Goal: Transaction & Acquisition: Download file/media

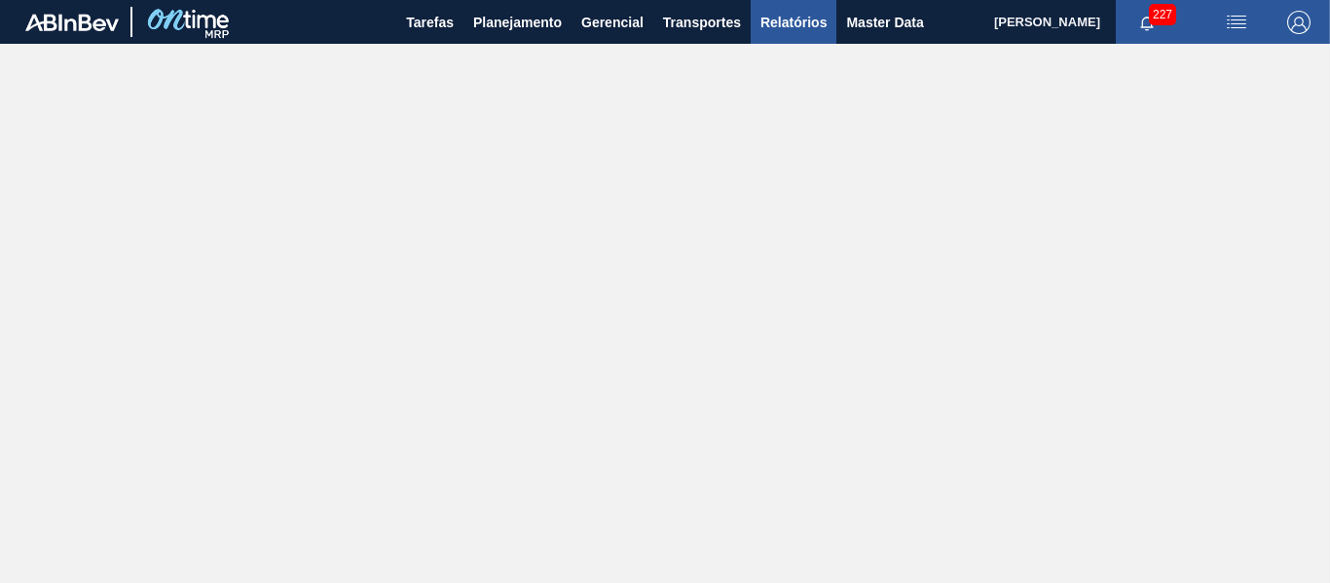
click at [770, 20] on span "Relatórios" at bounding box center [793, 22] width 66 height 23
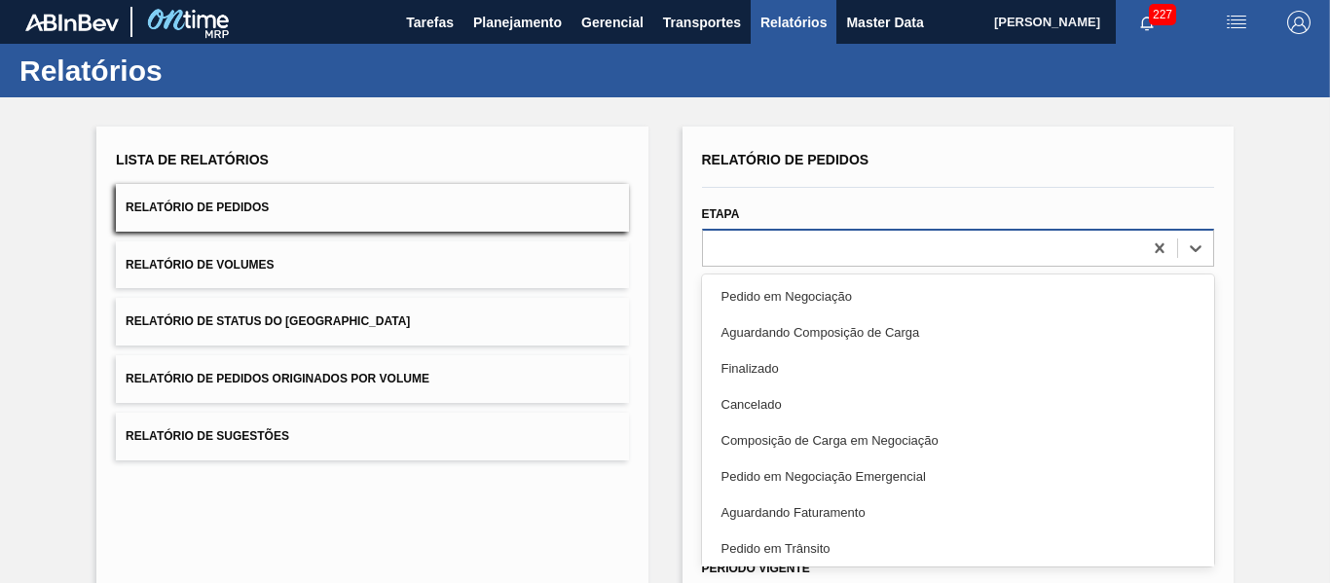
click at [809, 241] on div at bounding box center [922, 248] width 439 height 28
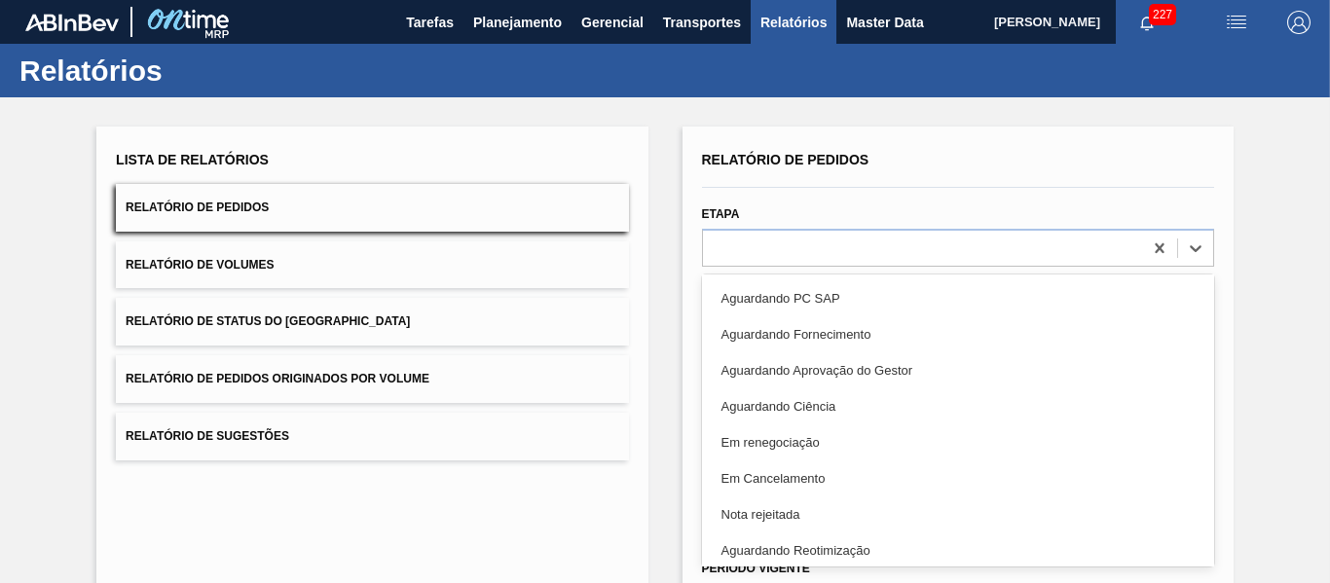
scroll to position [436, 0]
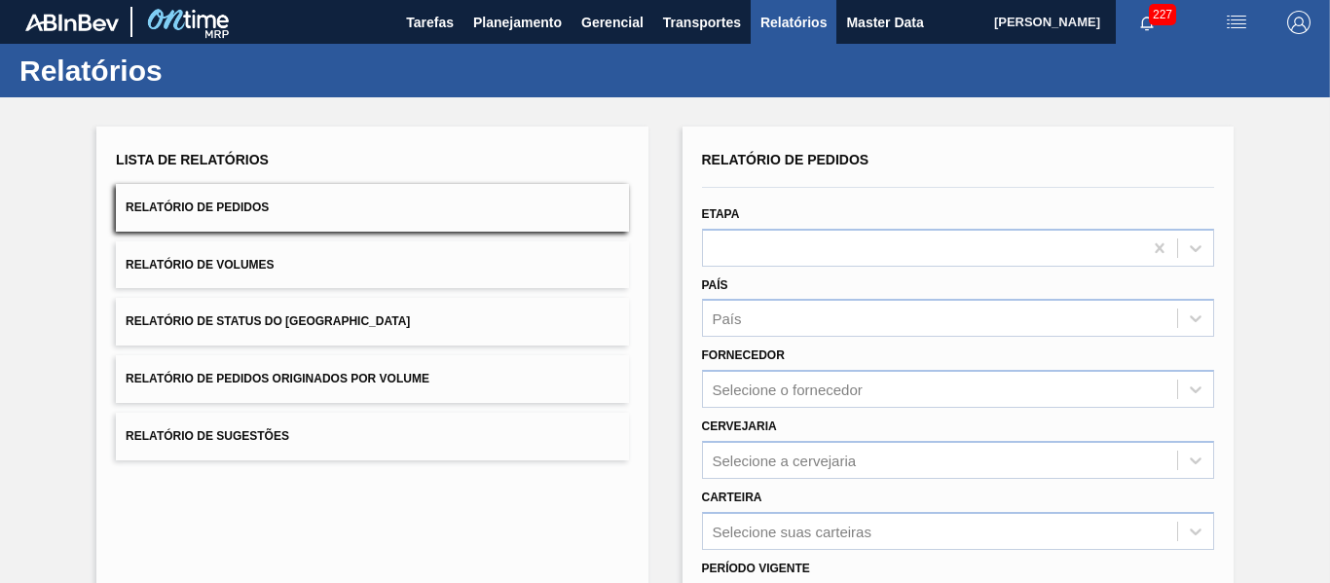
click at [601, 569] on div "Lista de Relatórios Relatório de Pedidos Relatório de Volumes Relatório de Stat…" at bounding box center [371, 502] width 551 height 751
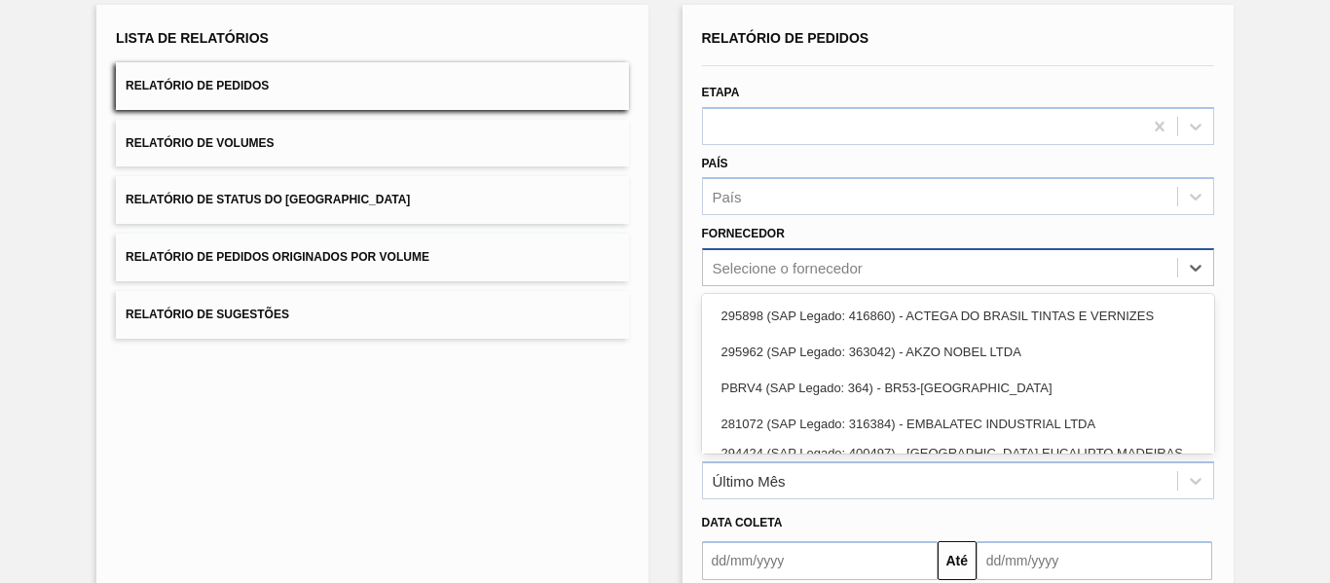
click at [784, 286] on div "option PBRV4 (SAP Legado: 364) - BR53-Latas Minas focused, 3 of 22. 22 results …" at bounding box center [958, 267] width 512 height 38
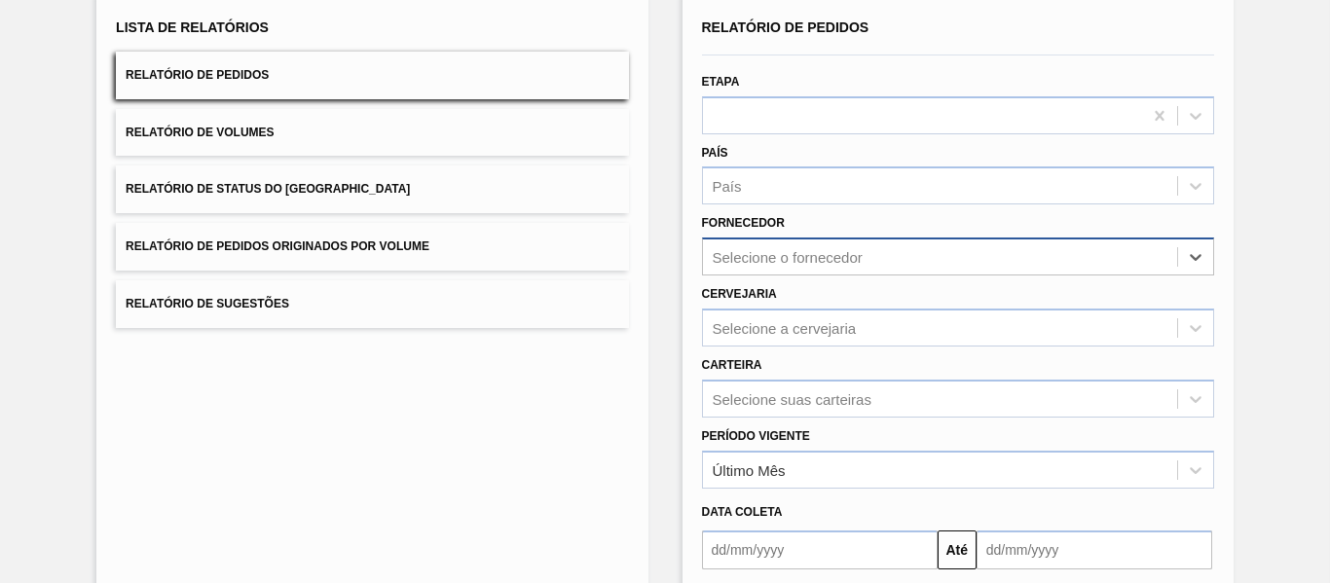
click at [765, 246] on div "Selecione o fornecedor" at bounding box center [940, 257] width 474 height 28
click at [773, 254] on div "Selecione o fornecedor" at bounding box center [788, 257] width 150 height 17
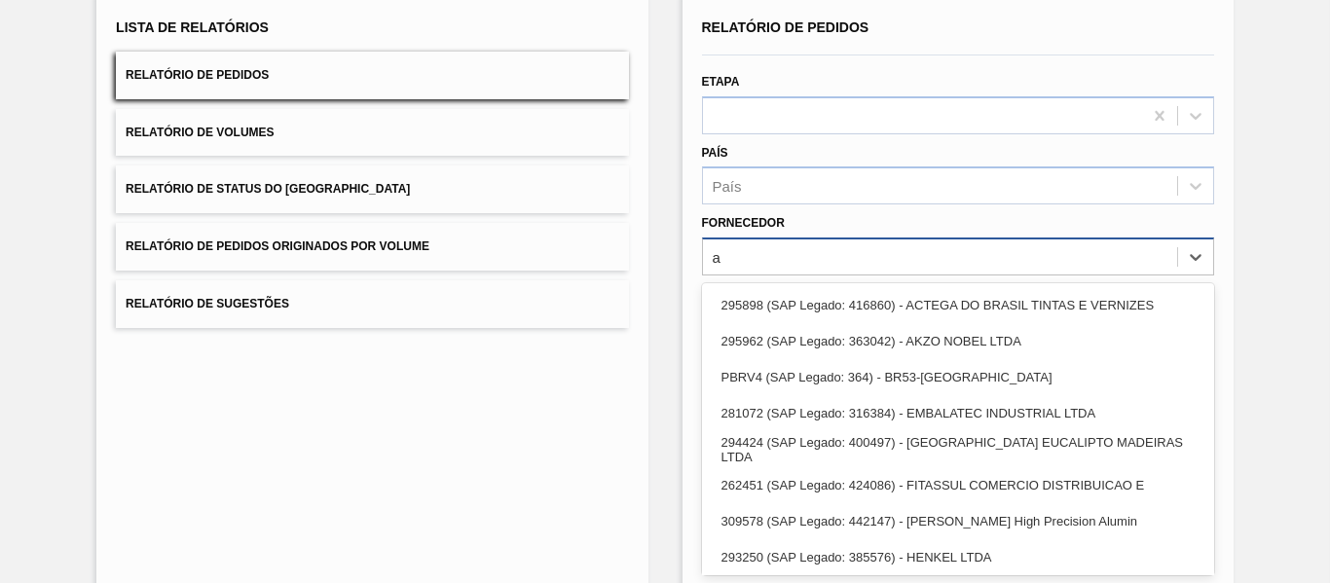
type input "ac"
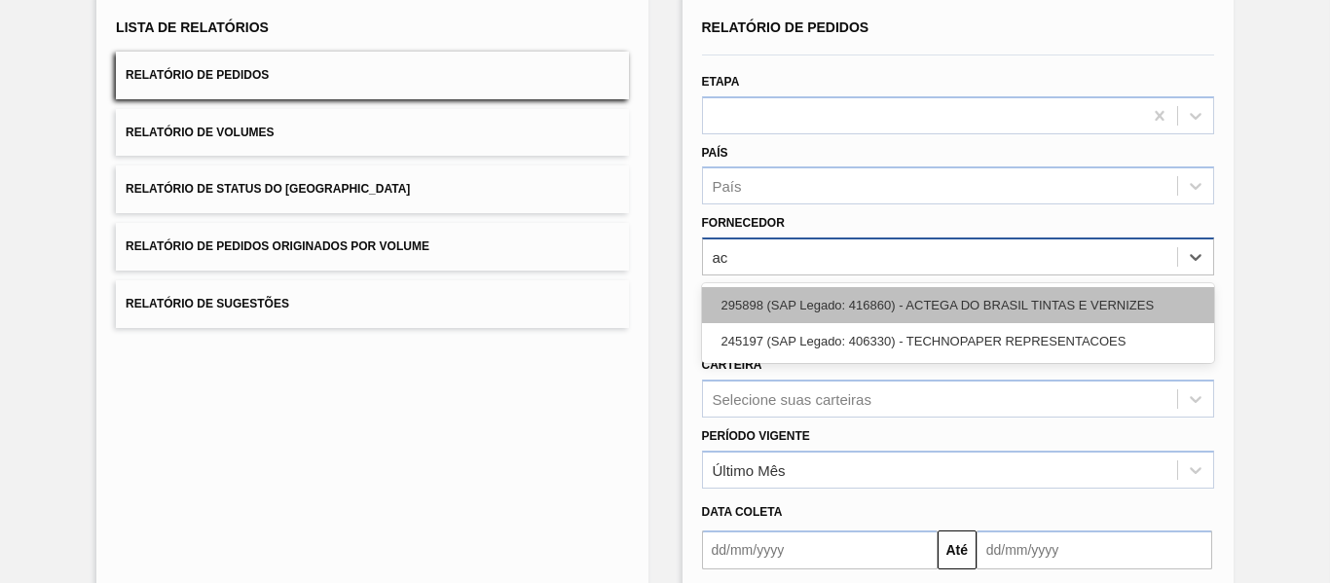
click at [862, 316] on div "295898 (SAP Legado: 416860) - ACTEGA DO BRASIL TINTAS E VERNIZES" at bounding box center [958, 305] width 512 height 36
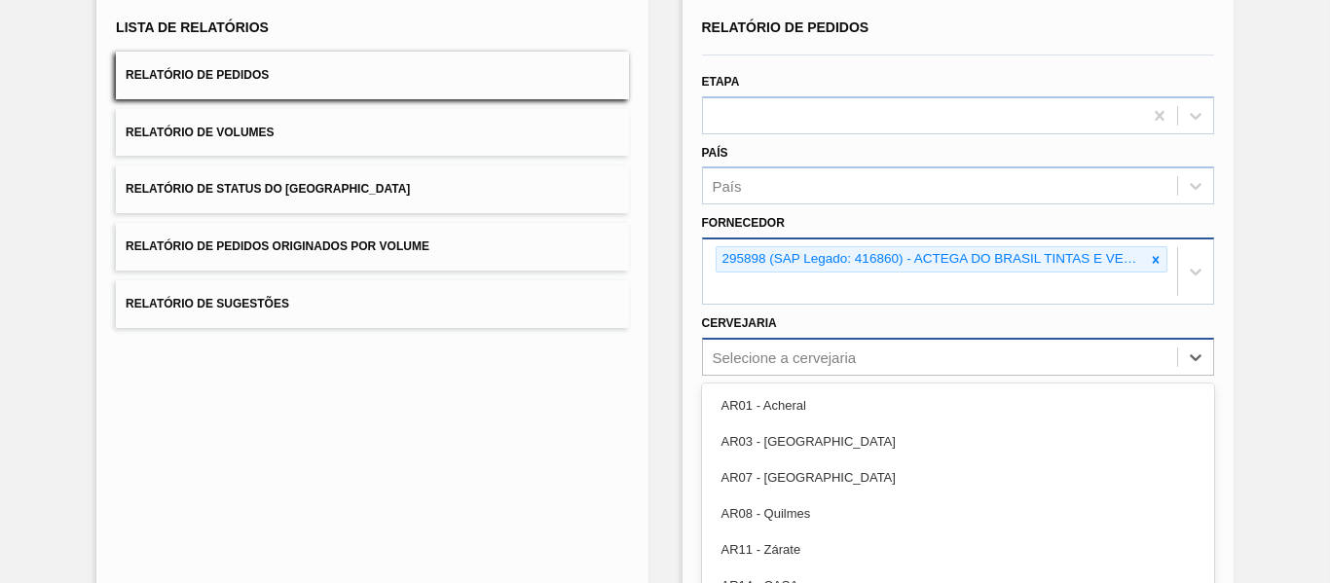
scroll to position [233, 0]
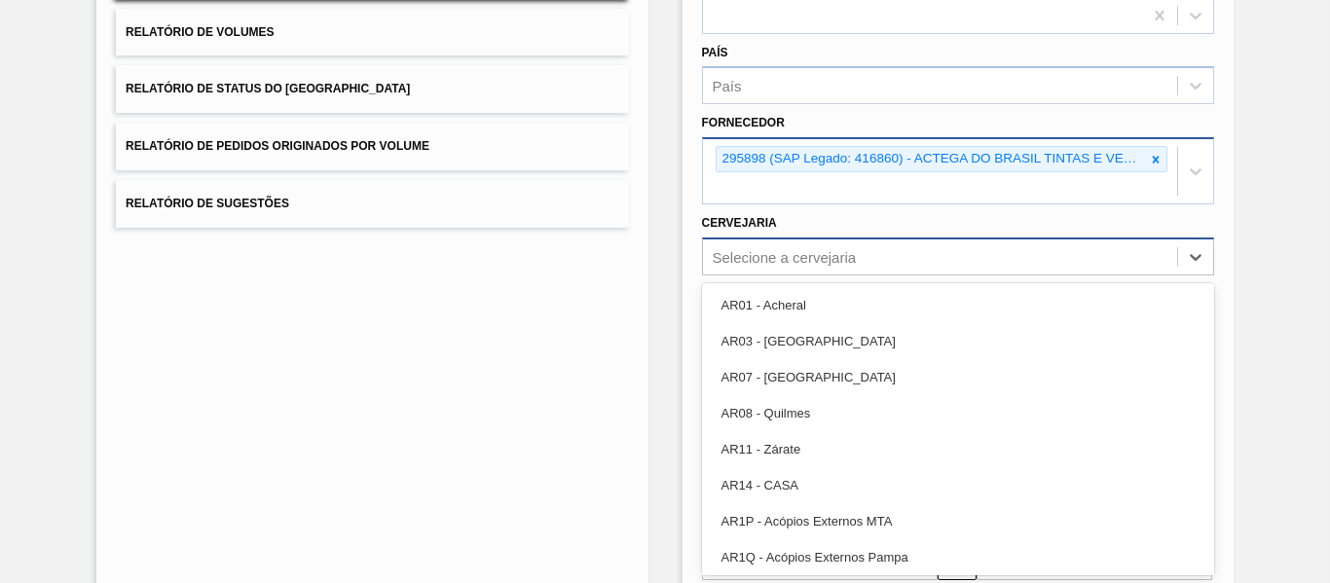
click at [828, 276] on div "option AR07 - [GEOGRAPHIC_DATA] focused, 3 of 92. 92 results available. Use Up …" at bounding box center [958, 257] width 512 height 38
click at [580, 326] on div "Lista de Relatórios Relatório de Pedidos Relatório de Volumes Relatório de Stat…" at bounding box center [371, 284] width 551 height 780
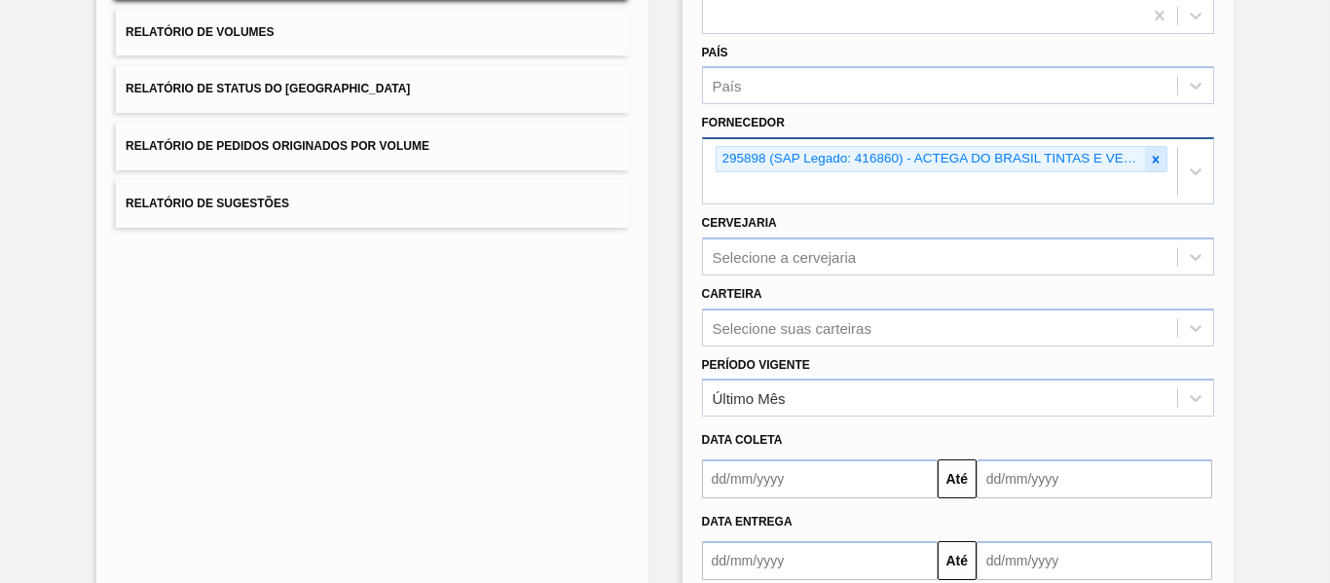
click at [1149, 161] on icon at bounding box center [1156, 160] width 14 height 14
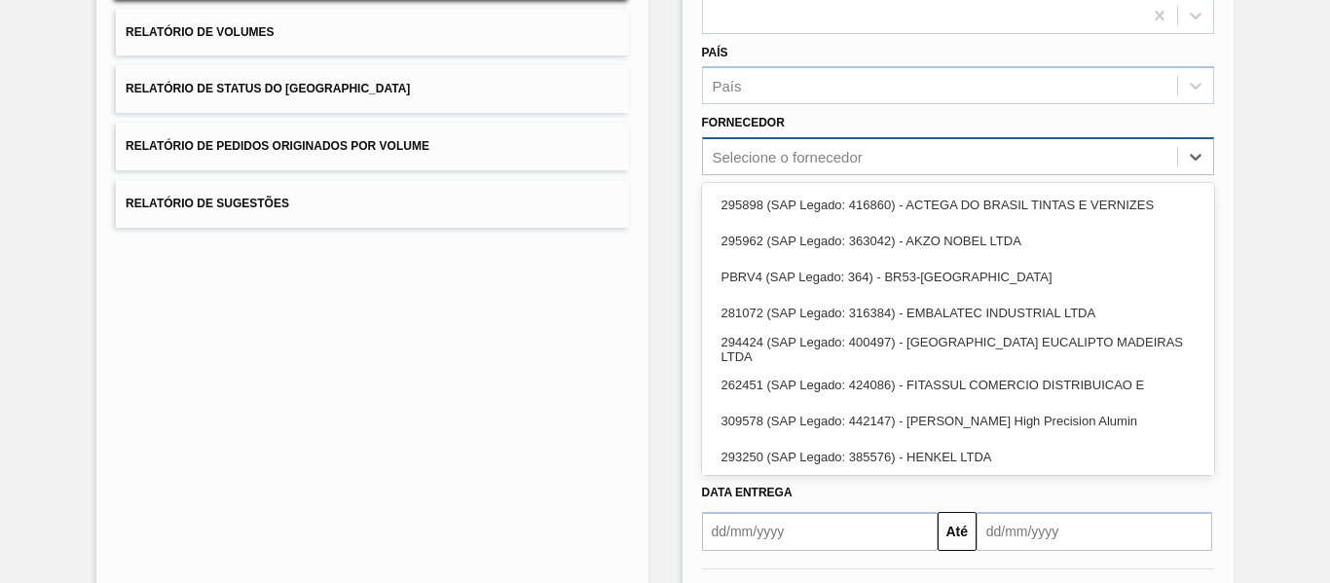
click at [1120, 162] on div "Selecione o fornecedor" at bounding box center [940, 157] width 474 height 28
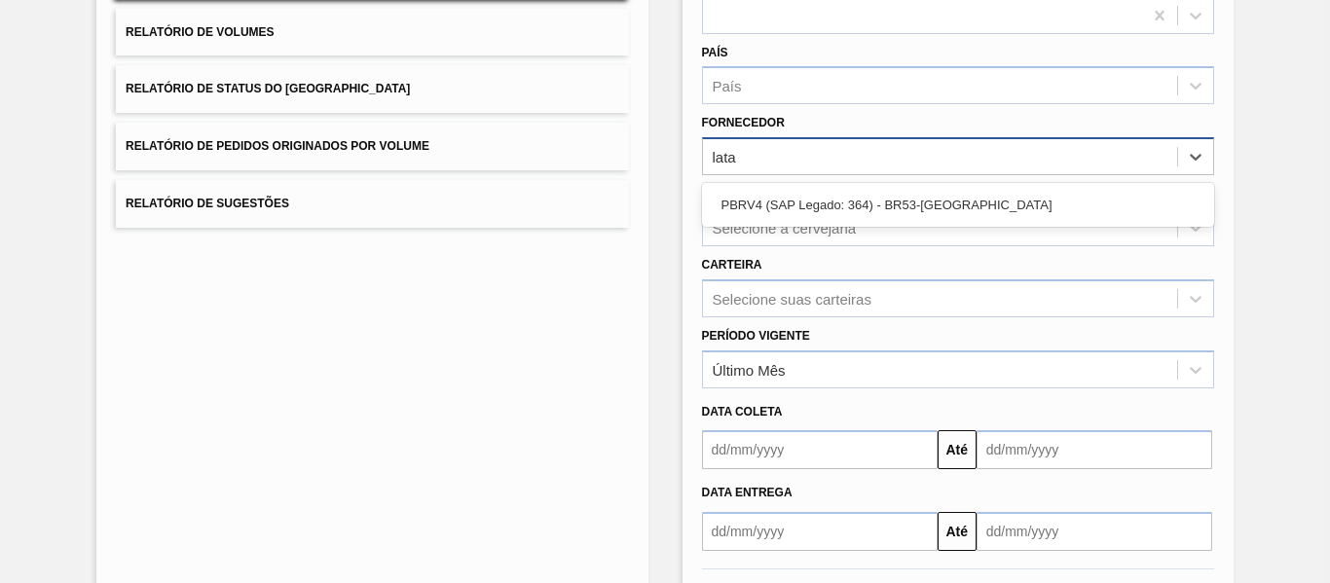
type input "latas"
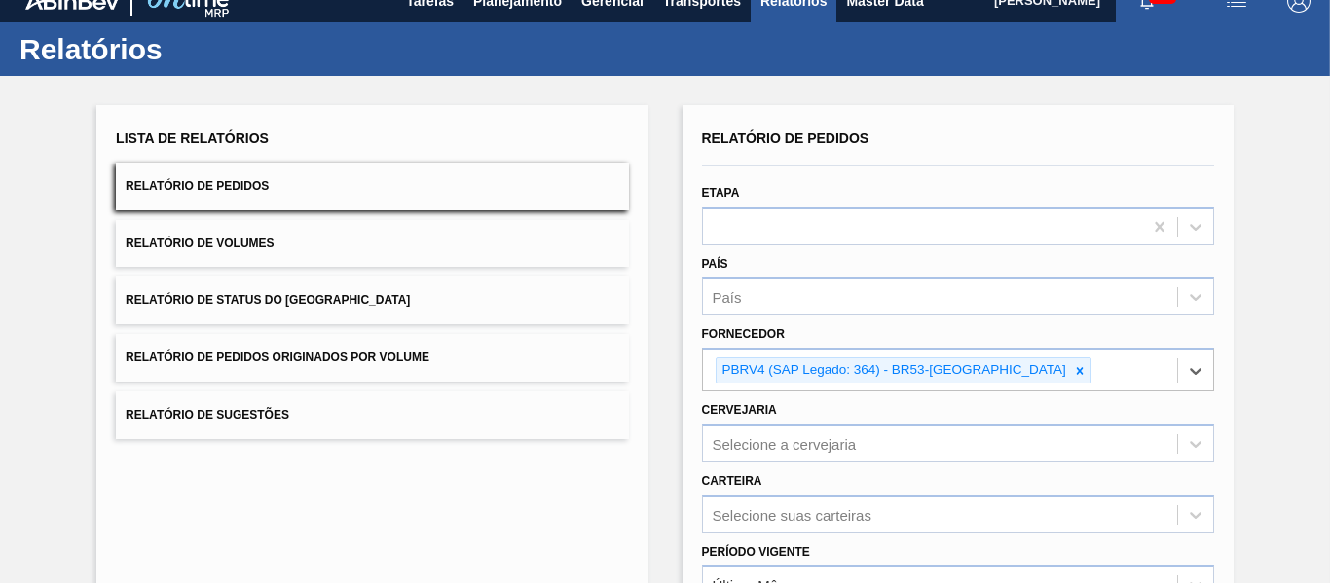
scroll to position [0, 0]
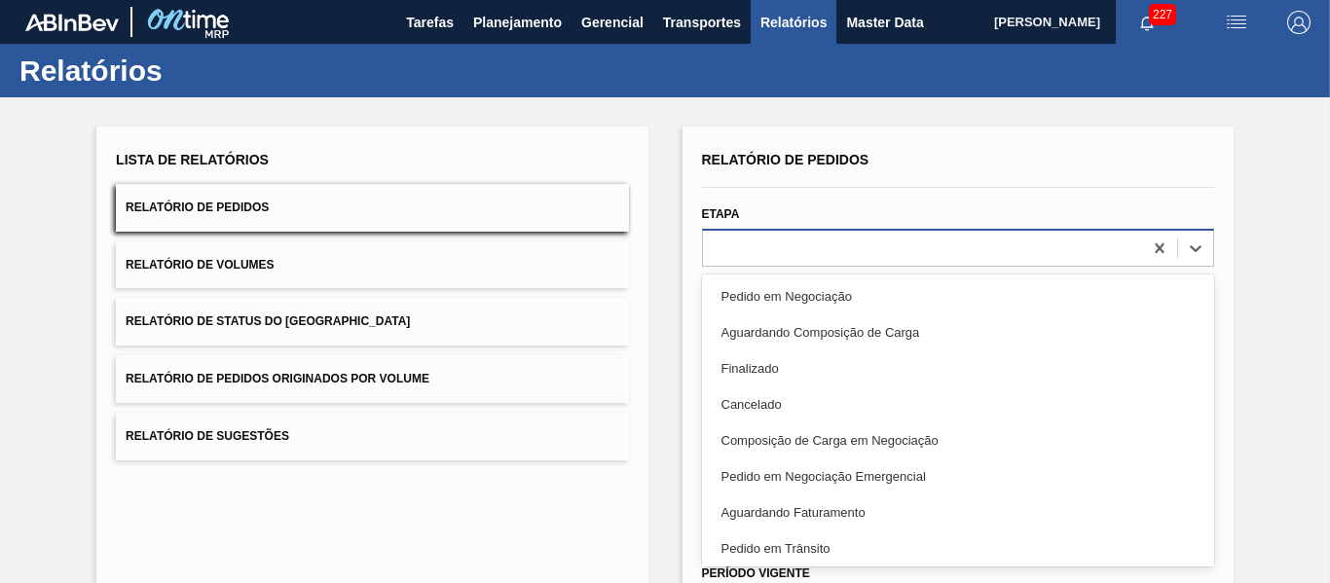
click at [929, 250] on div at bounding box center [922, 248] width 439 height 28
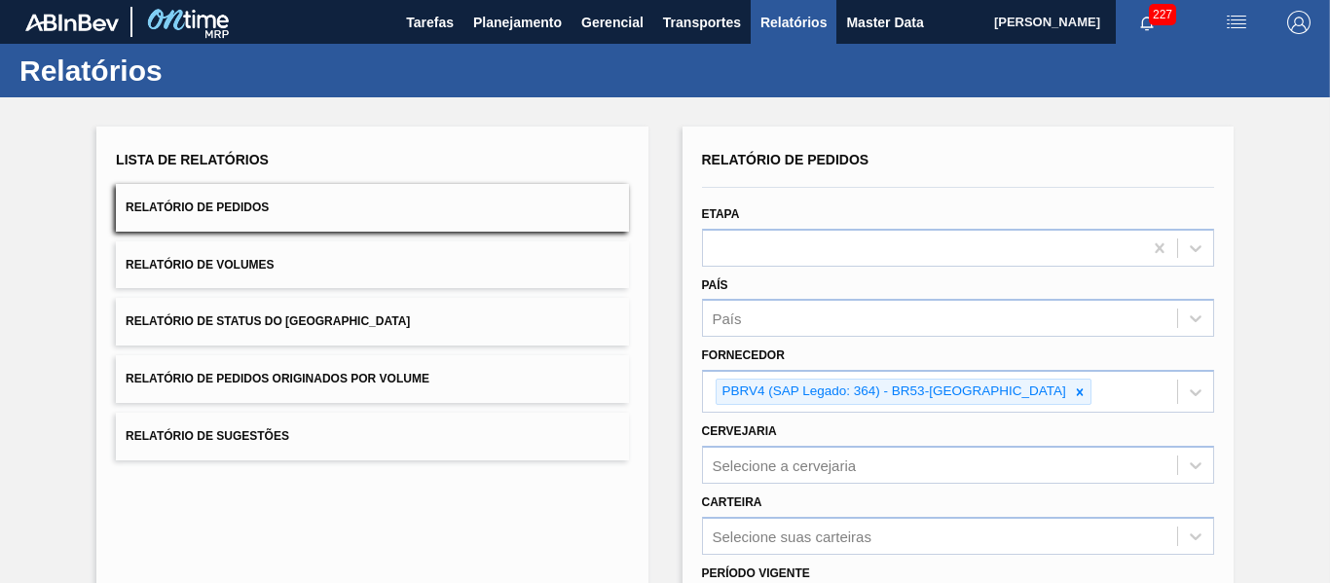
drag, startPoint x: 504, startPoint y: 502, endPoint x: 536, endPoint y: 490, distance: 33.6
click at [505, 502] on div "Lista de Relatórios Relatório de Pedidos Relatório de Volumes Relatório de Stat…" at bounding box center [371, 505] width 551 height 756
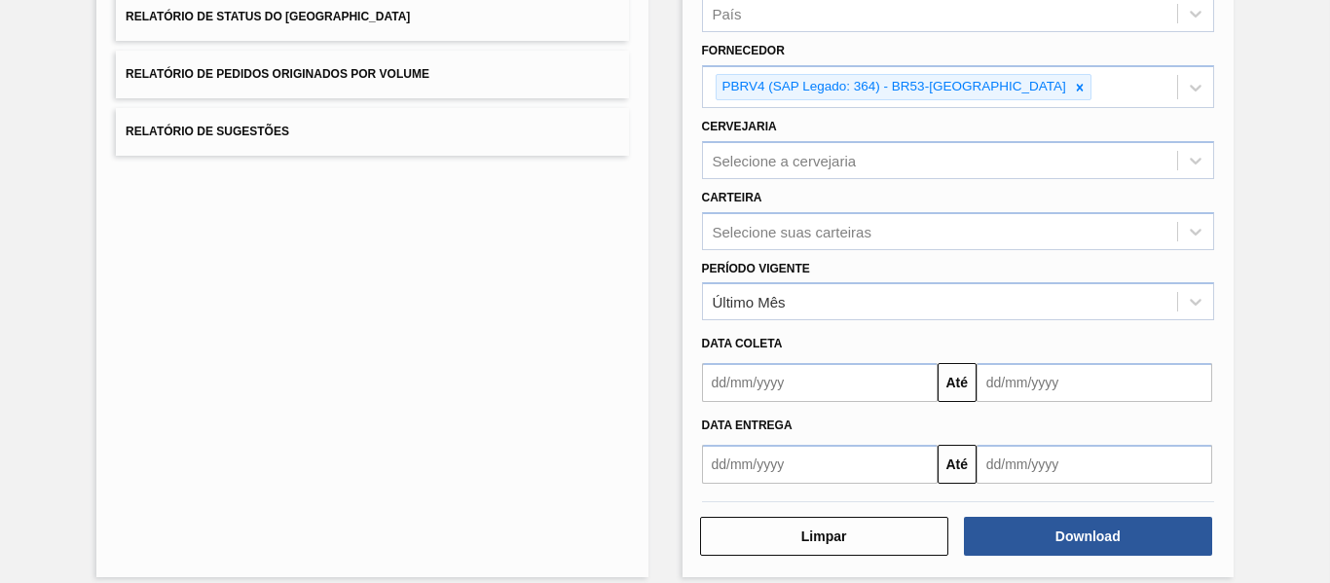
scroll to position [323, 0]
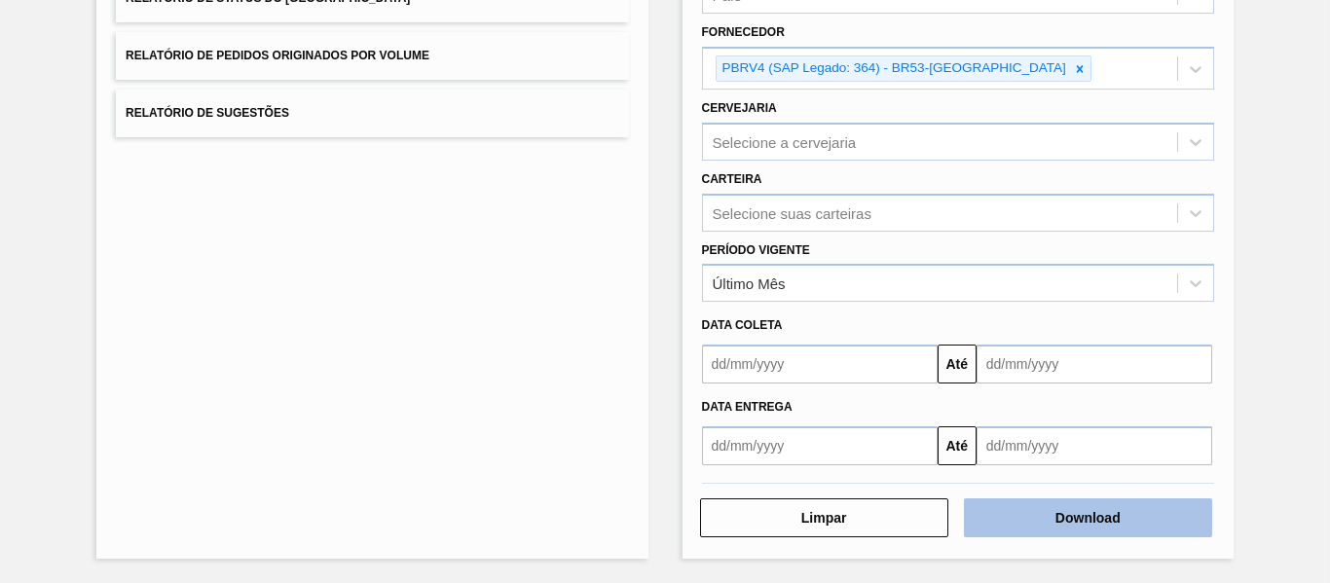
click at [1121, 512] on button "Download" at bounding box center [1088, 518] width 248 height 39
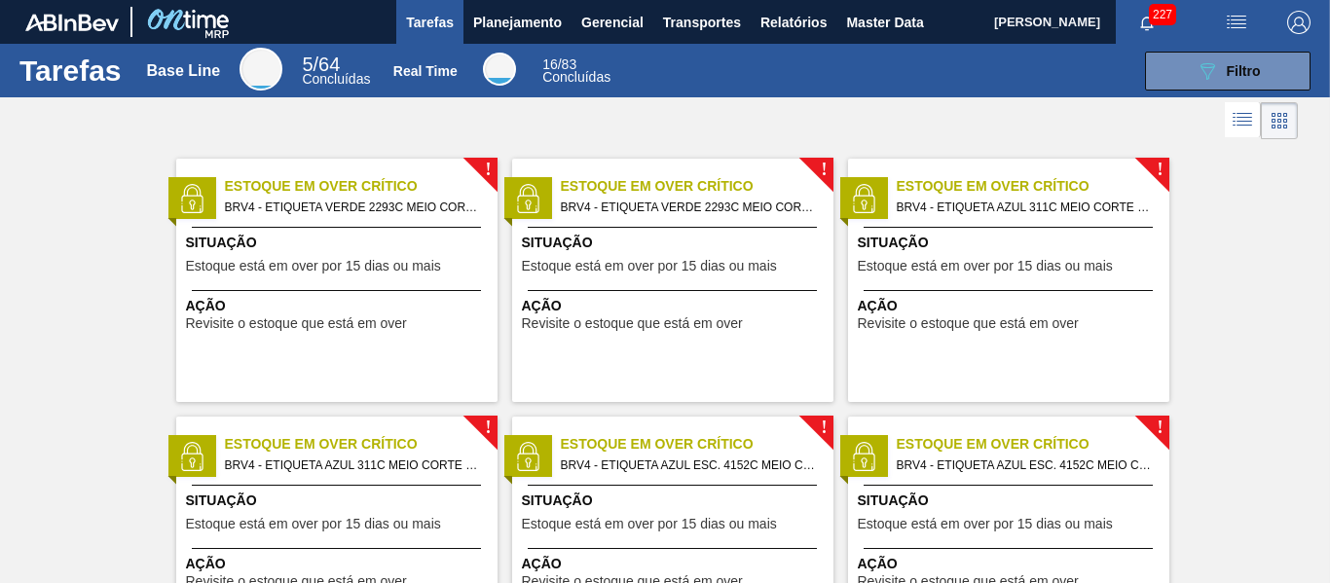
click at [672, 96] on div "Tarefas Base Line 5 / 64 Concluídas Real Time 16 / 83 Concluídas 089F7B8B-B2A5-…" at bounding box center [665, 71] width 1330 height 54
click at [1218, 77] on div "089F7B8B-B2A5-4AFE-B5C0-19BA573D28AC Filtro" at bounding box center [1228, 70] width 65 height 23
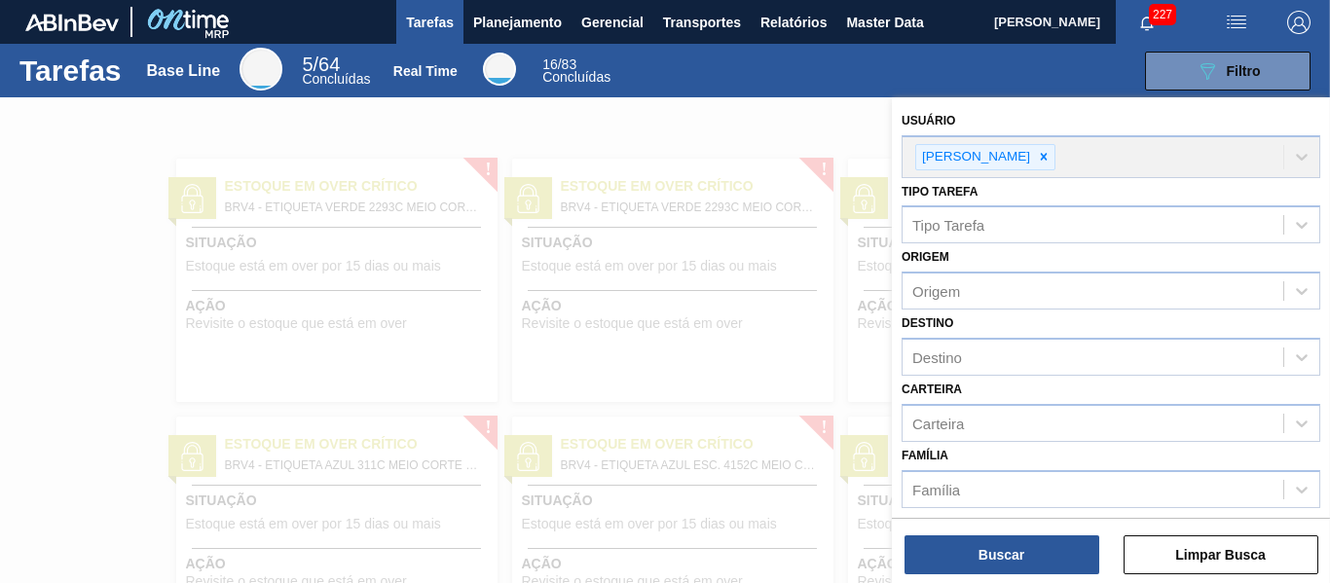
click at [350, 92] on div "Base Line 5 / 64 Concluídas" at bounding box center [258, 71] width 243 height 47
drag, startPoint x: 449, startPoint y: 339, endPoint x: 521, endPoint y: 343, distance: 72.2
click at [457, 340] on div at bounding box center [665, 388] width 1330 height 583
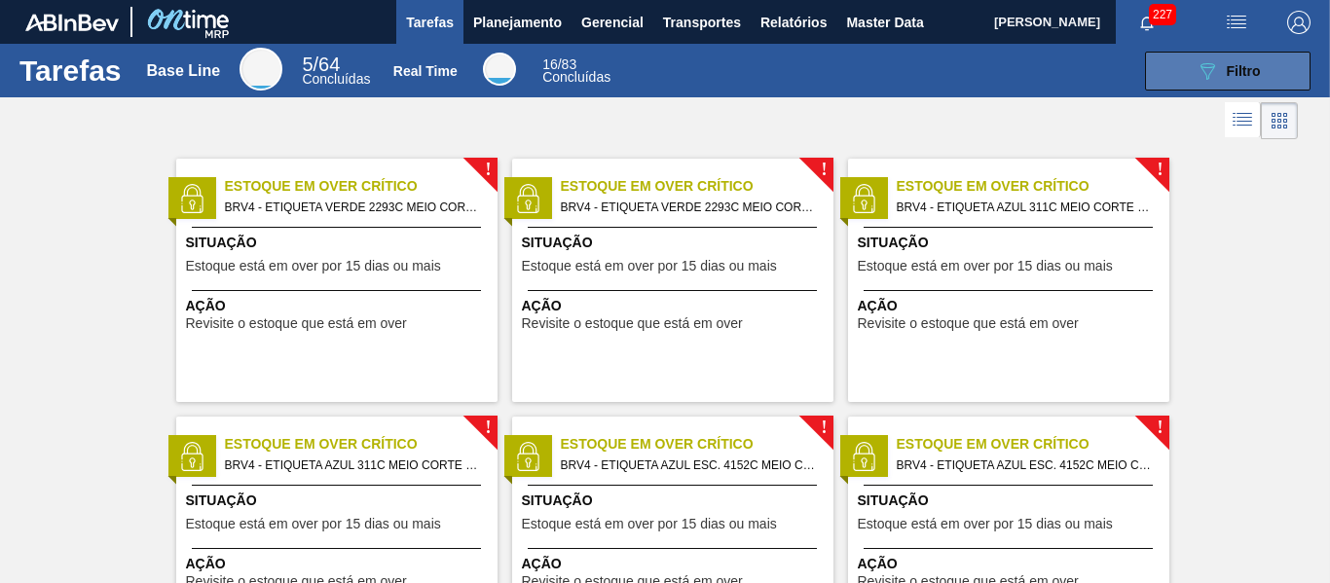
click at [1234, 74] on span "Filtro" at bounding box center [1244, 71] width 34 height 16
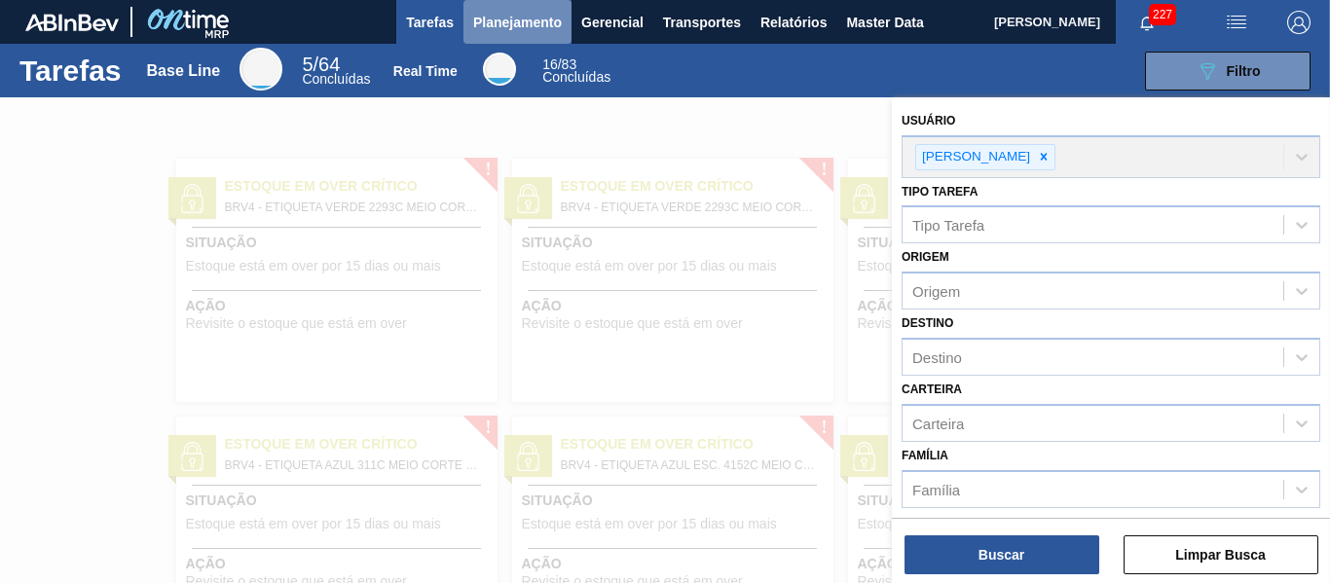
click at [487, 18] on span "Planejamento" at bounding box center [517, 22] width 89 height 23
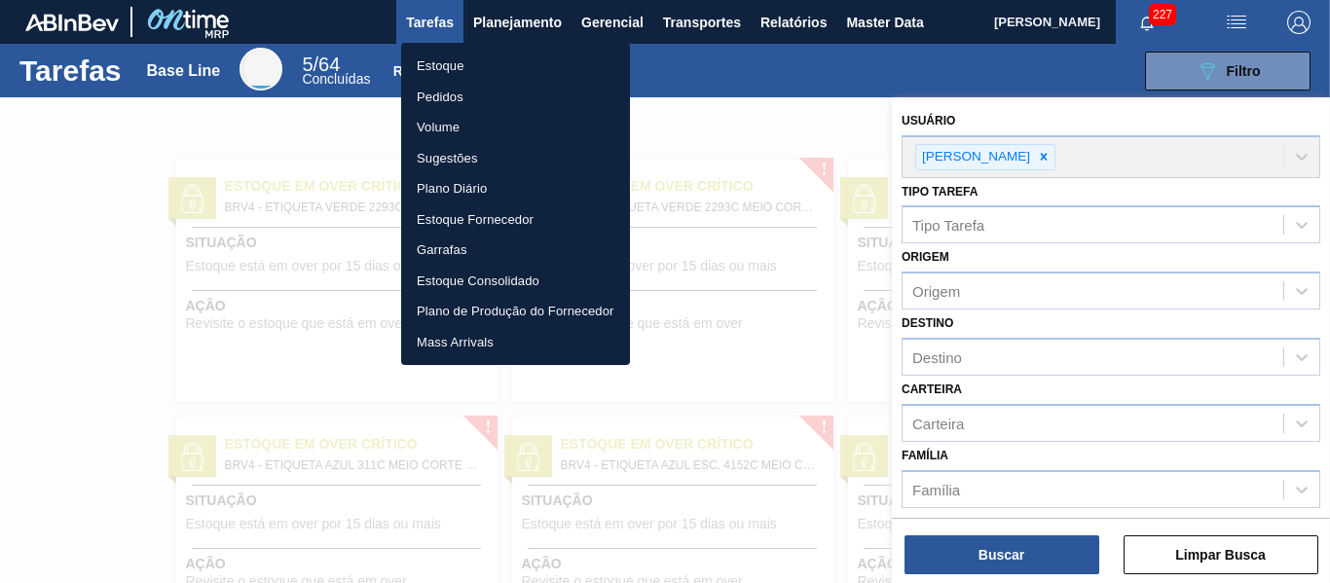
click at [509, 62] on li "Estoque" at bounding box center [515, 66] width 229 height 31
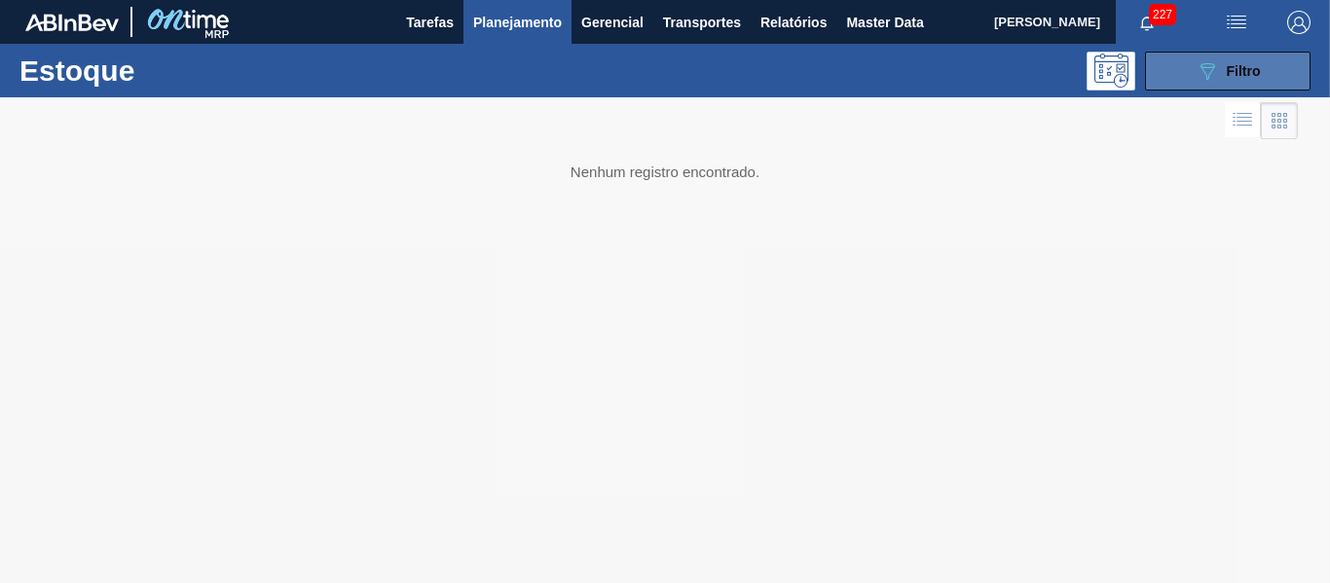
click at [1211, 74] on icon "089F7B8B-B2A5-4AFE-B5C0-19BA573D28AC" at bounding box center [1207, 70] width 23 height 23
